Goal: Find specific page/section: Find specific page/section

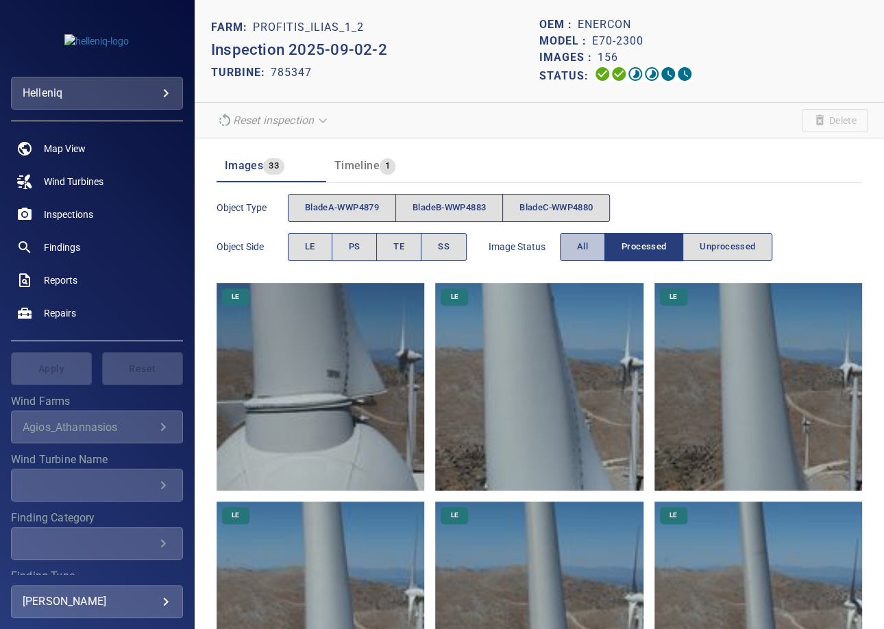
click at [593, 250] on button "All" at bounding box center [582, 247] width 45 height 28
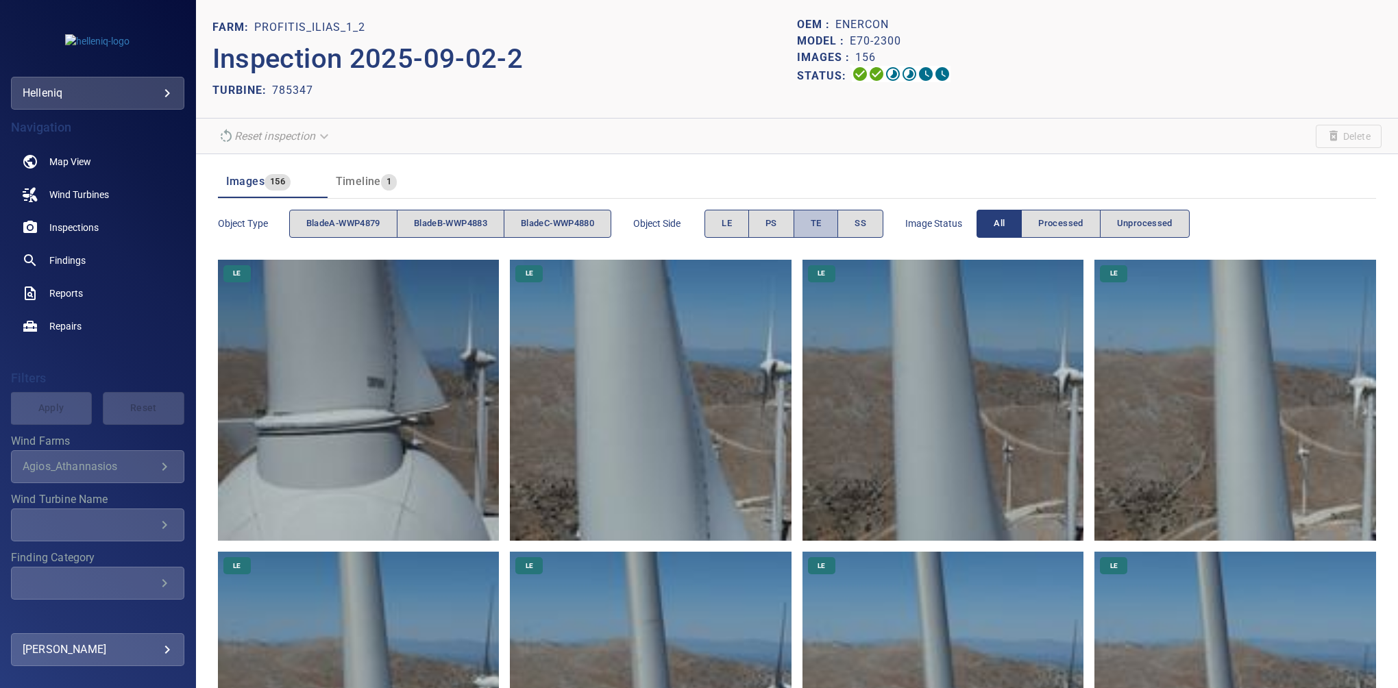
click at [832, 227] on button "TE" at bounding box center [815, 224] width 45 height 28
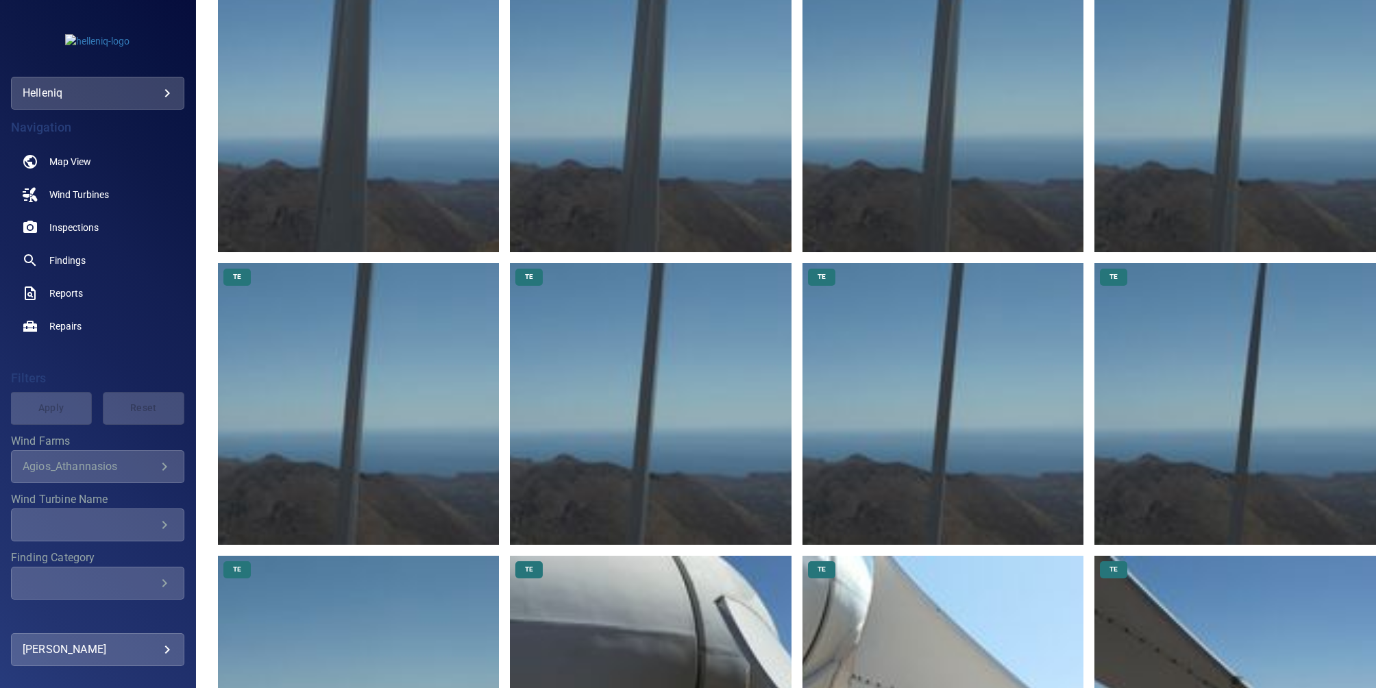
scroll to position [674, 0]
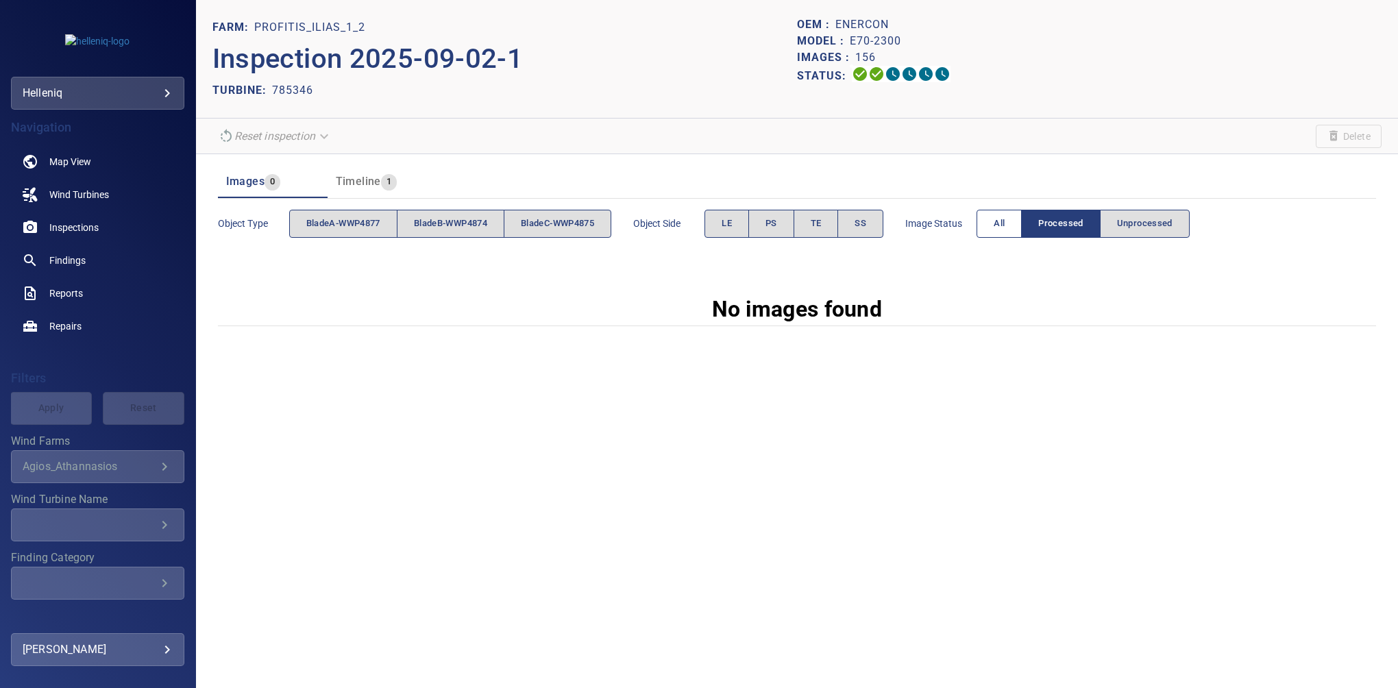
click at [1022, 223] on button "All" at bounding box center [998, 224] width 45 height 28
